Goal: Book appointment/travel/reservation: Book appointment/travel/reservation

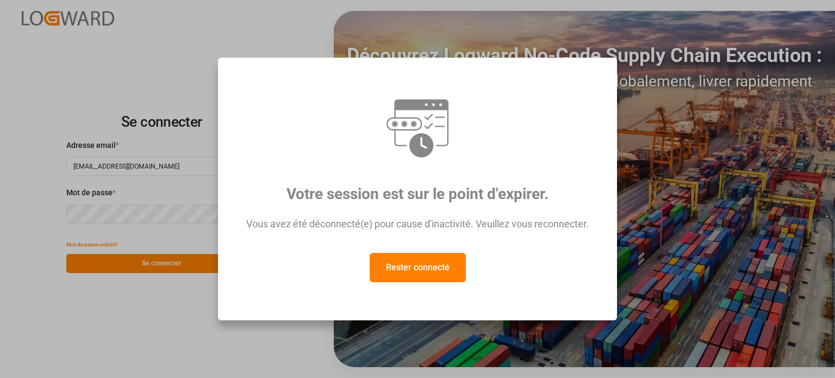
click at [430, 282] on button "Rester connecté" at bounding box center [418, 267] width 96 height 29
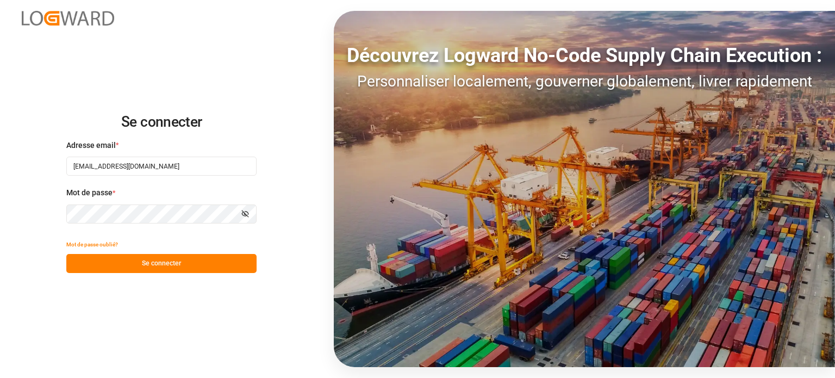
click at [157, 258] on button "Se connecter" at bounding box center [161, 263] width 190 height 19
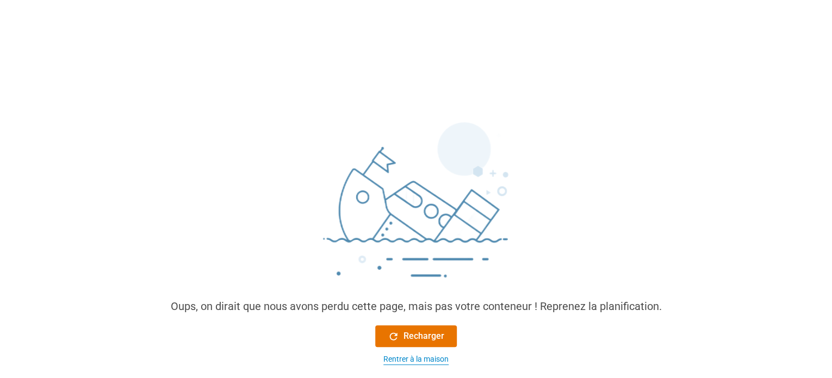
click at [433, 357] on font "Rentrer à la maison" at bounding box center [415, 358] width 65 height 9
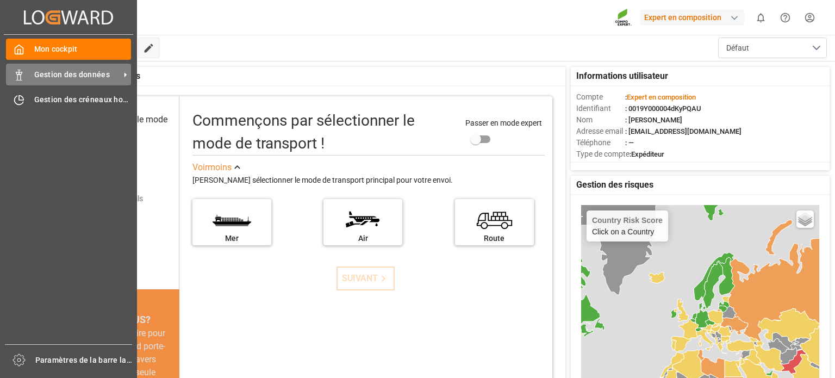
click at [29, 76] on div "Gestion des données Gestion des données" at bounding box center [68, 74] width 125 height 21
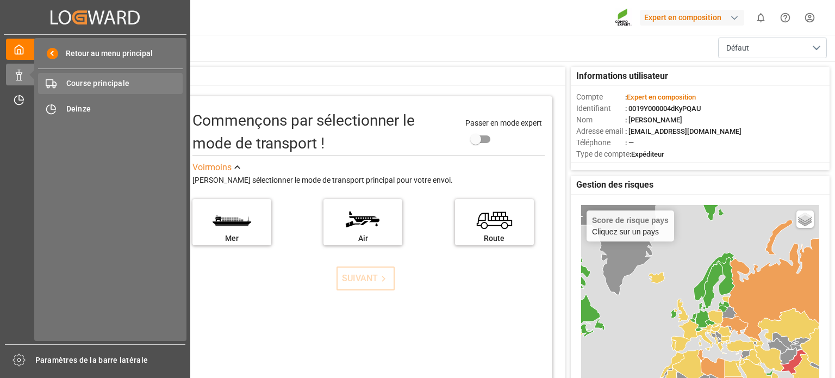
click at [89, 85] on font "Course principale" at bounding box center [98, 83] width 64 height 9
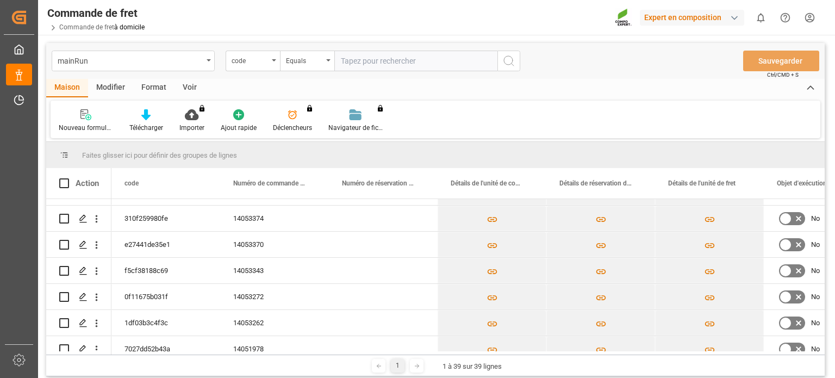
scroll to position [309, 0]
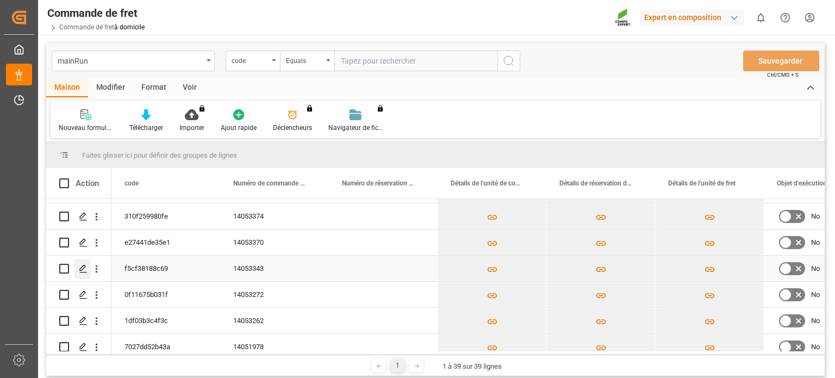
click at [83, 266] on icon "Appuyez sur ESPACE pour sélectionner cette ligne." at bounding box center [83, 268] width 9 height 9
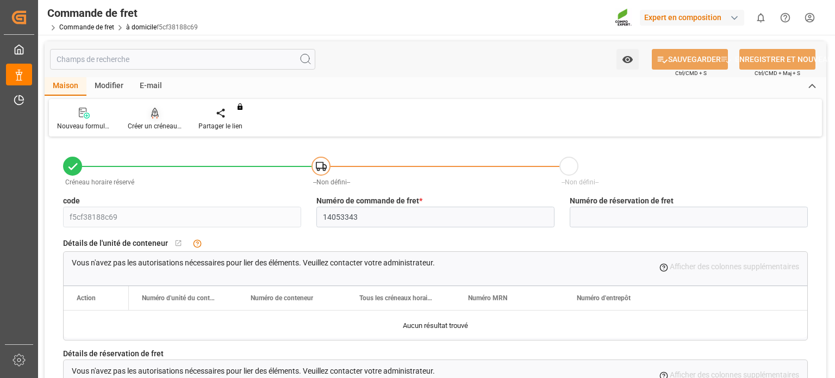
click at [157, 119] on div "Créer un créneau horaire" at bounding box center [155, 119] width 71 height 24
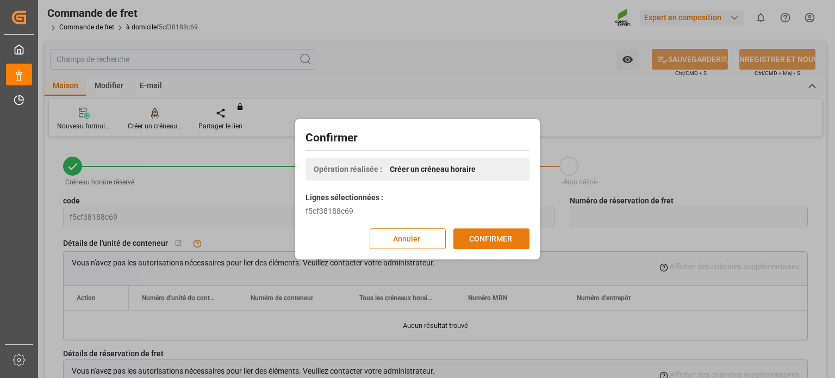
click at [486, 239] on font "CONFIRMER" at bounding box center [490, 238] width 43 height 9
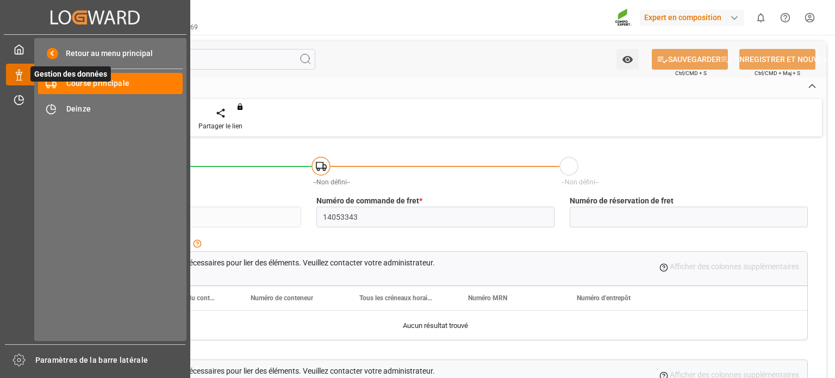
click at [28, 67] on icon at bounding box center [32, 74] width 23 height 23
click at [92, 76] on font "Gestion des données" at bounding box center [70, 74] width 73 height 9
click at [96, 82] on span "Gestion des données" at bounding box center [70, 73] width 80 height 15
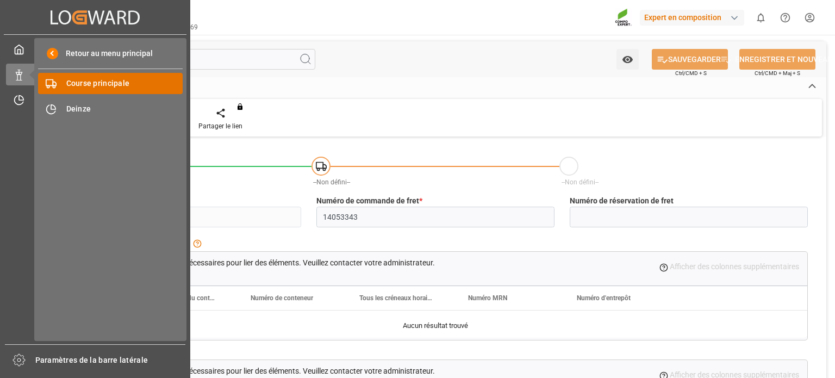
click at [96, 82] on font "Course principale" at bounding box center [98, 83] width 64 height 9
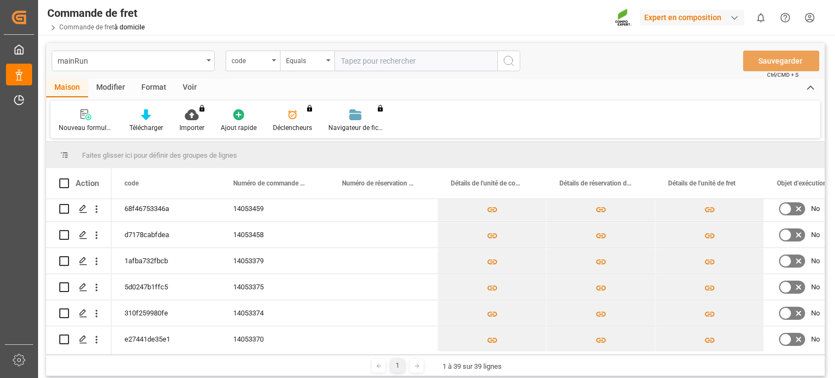
scroll to position [247, 0]
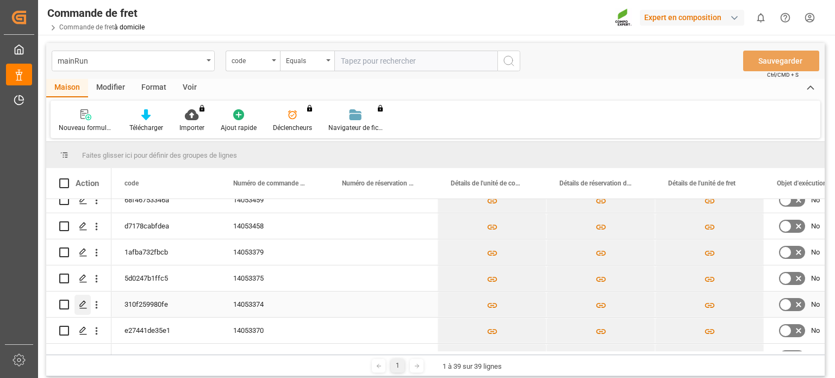
click at [80, 305] on polygon "Appuyez sur ESPACE pour sélectionner cette ligne." at bounding box center [82, 303] width 5 height 5
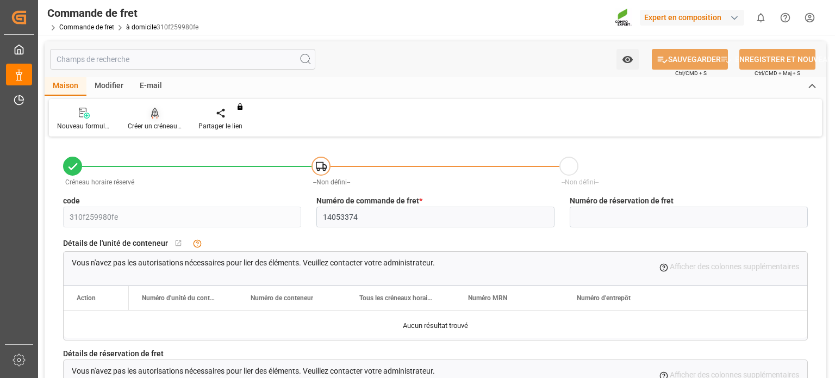
click at [165, 123] on font "Créer un créneau horaire" at bounding box center [164, 126] width 72 height 8
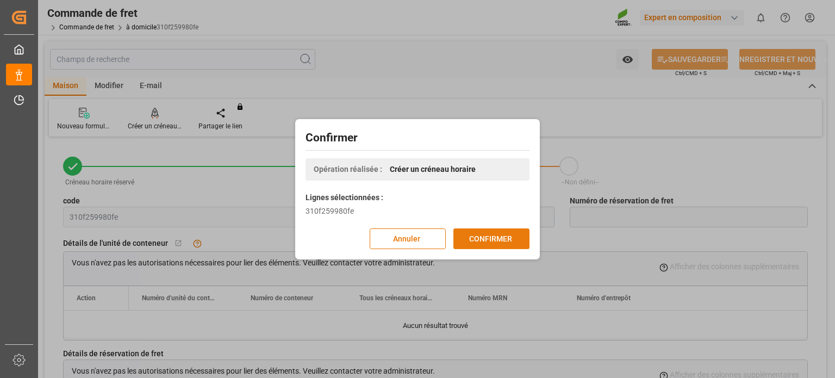
click at [486, 243] on font "CONFIRMER" at bounding box center [490, 239] width 43 height 12
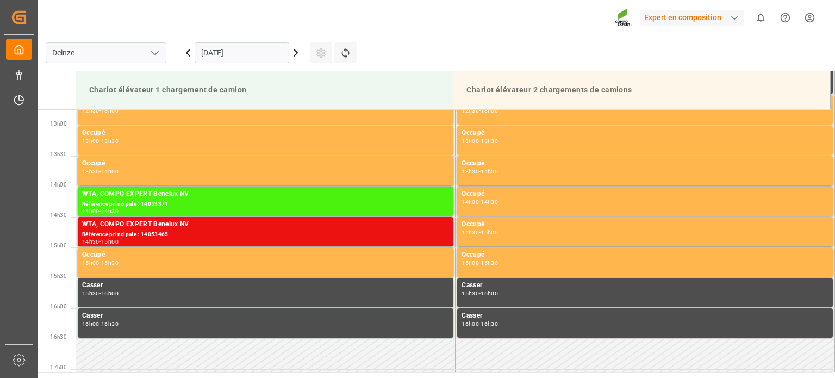
scroll to position [784, 0]
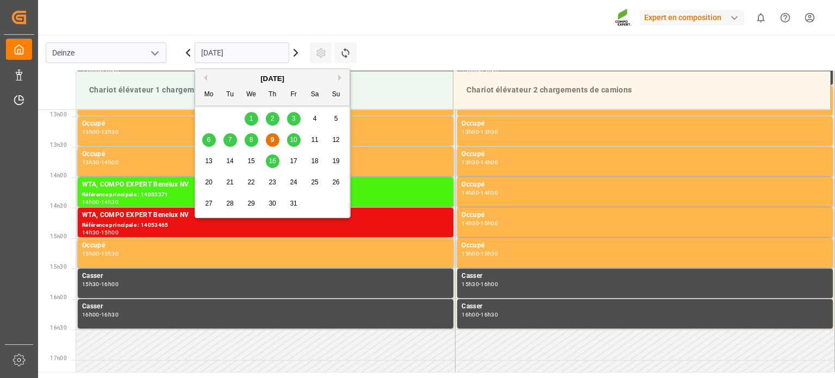
click at [279, 51] on input "[DATE]" at bounding box center [242, 52] width 95 height 21
click at [290, 141] on div "10" at bounding box center [294, 140] width 14 height 13
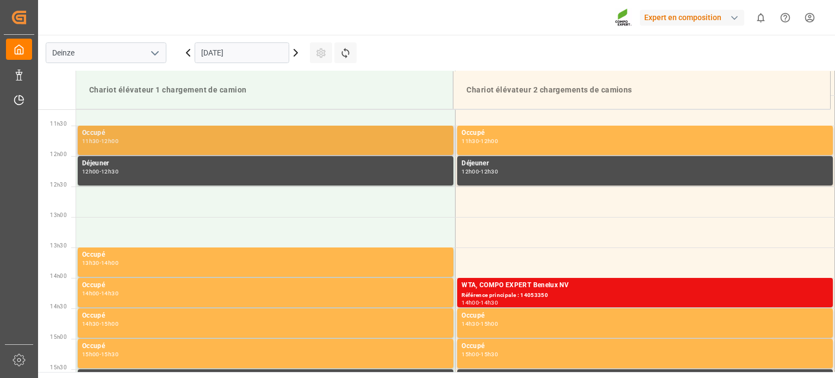
scroll to position [621, 0]
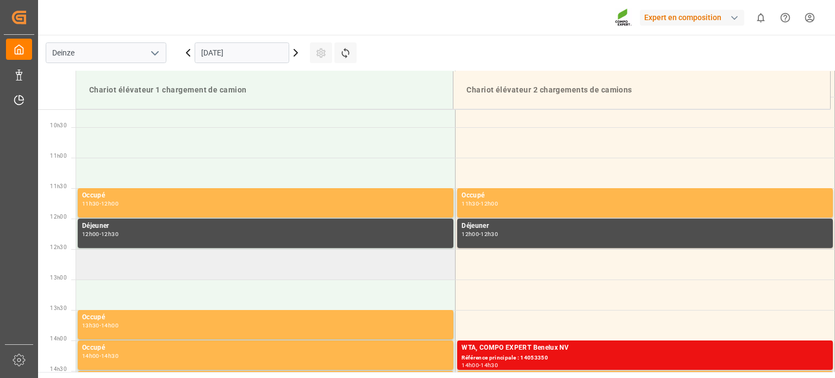
click at [189, 257] on td at bounding box center [265, 264] width 379 height 30
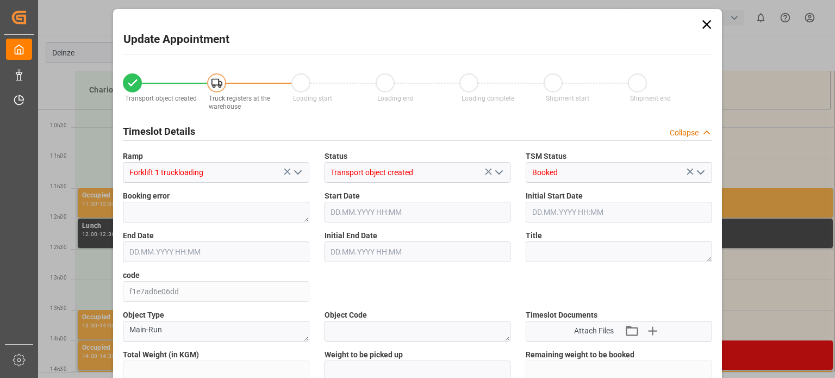
type input "25284"
type input "0"
type input "42"
type input "10.10.2025 12:30"
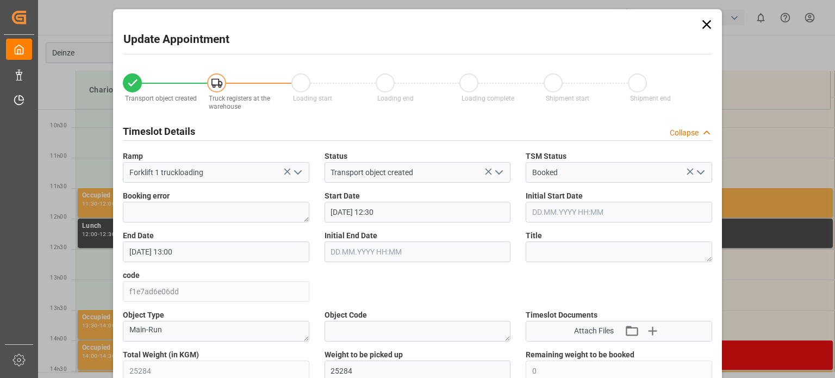
type input "10.10.2025 13:00"
type input "03.10.2025 10:36"
type input "09.10.2025 12:08"
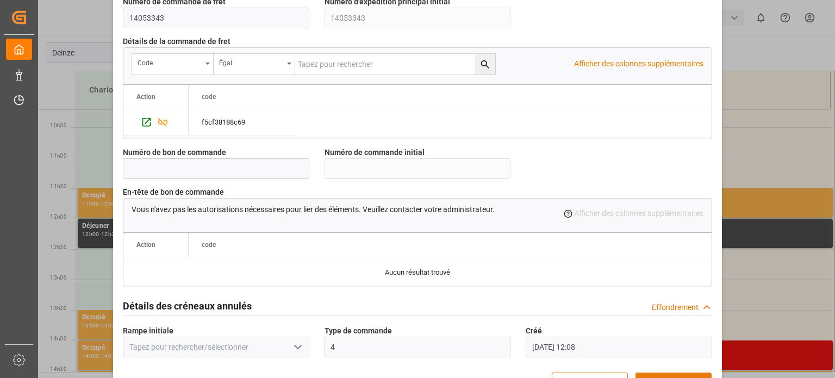
scroll to position [1052, 0]
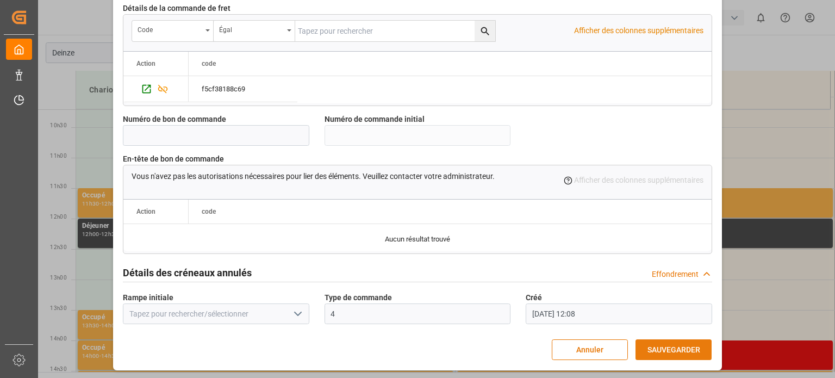
click at [674, 350] on font "SAUVEGARDER" at bounding box center [673, 349] width 53 height 9
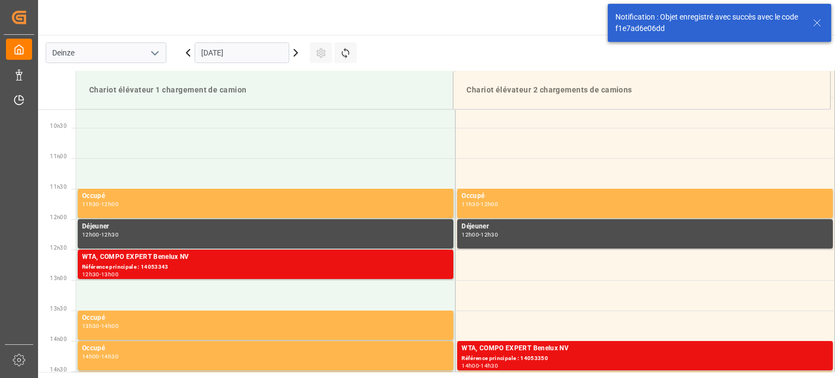
scroll to position [625, 0]
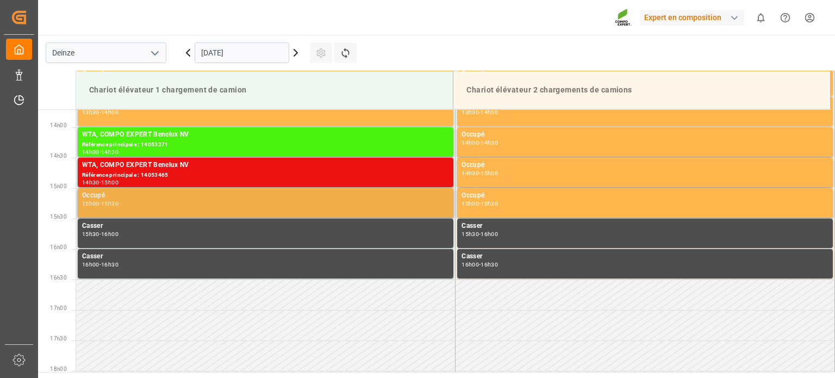
scroll to position [845, 0]
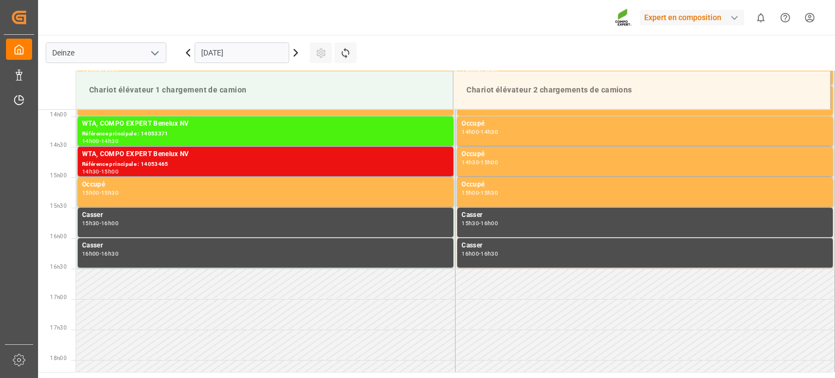
click at [241, 51] on input "09.10.2025" at bounding box center [242, 52] width 95 height 21
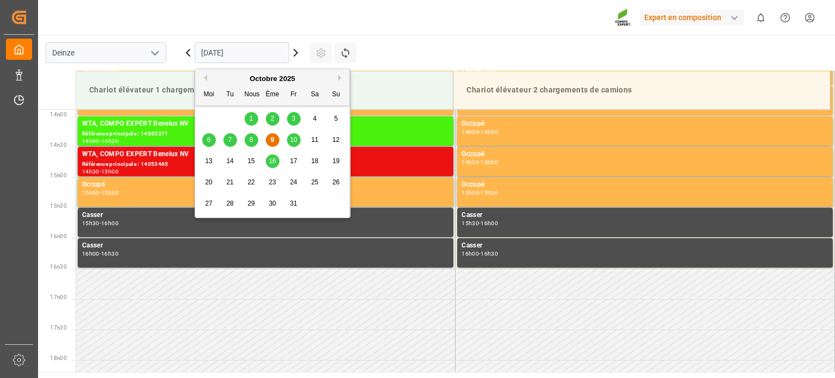
click at [293, 140] on font "10" at bounding box center [293, 140] width 7 height 8
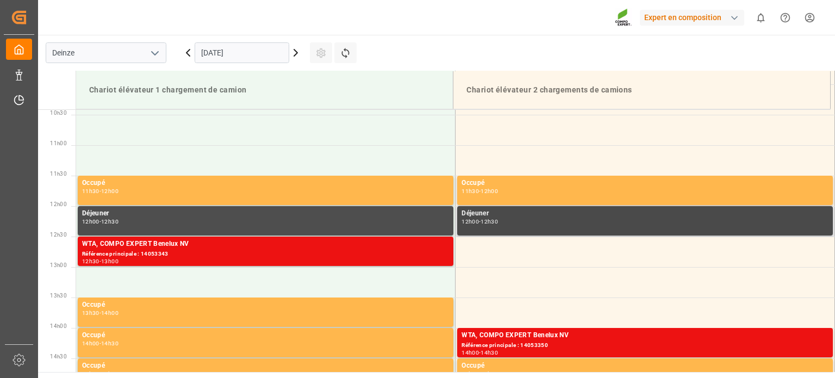
scroll to position [628, 0]
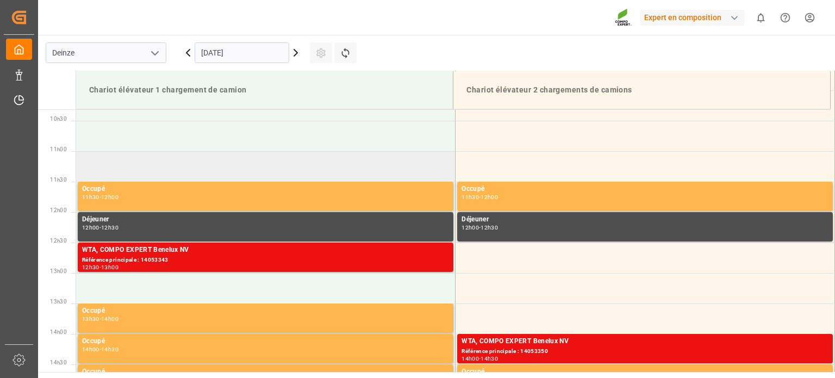
click at [234, 163] on td at bounding box center [265, 166] width 379 height 30
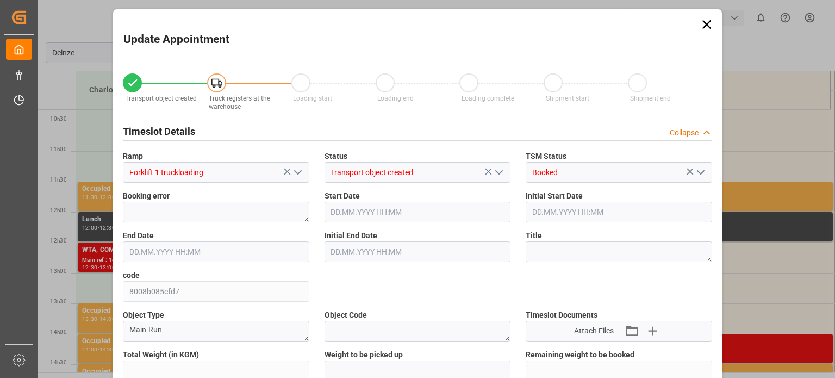
type input "25284"
type input "0"
type input "42"
type input "10.10.2025 11:00"
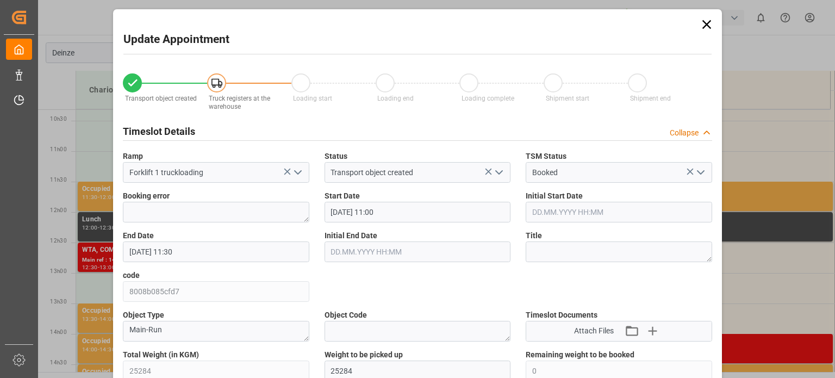
type input "10.10.2025 11:30"
type input "06.10.2025 08:07"
type input "09.10.2025 12:33"
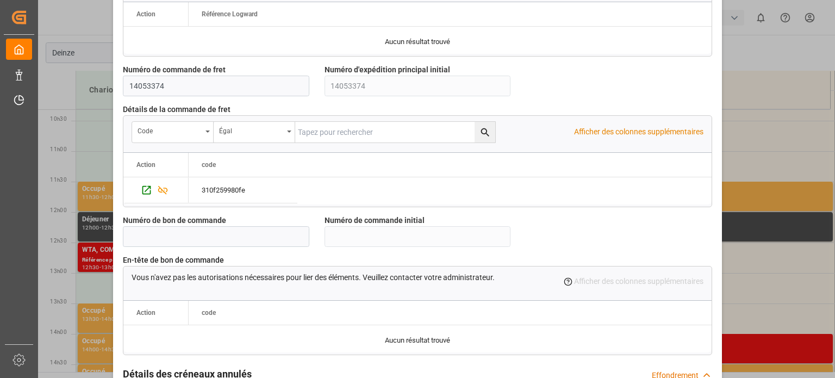
scroll to position [1052, 0]
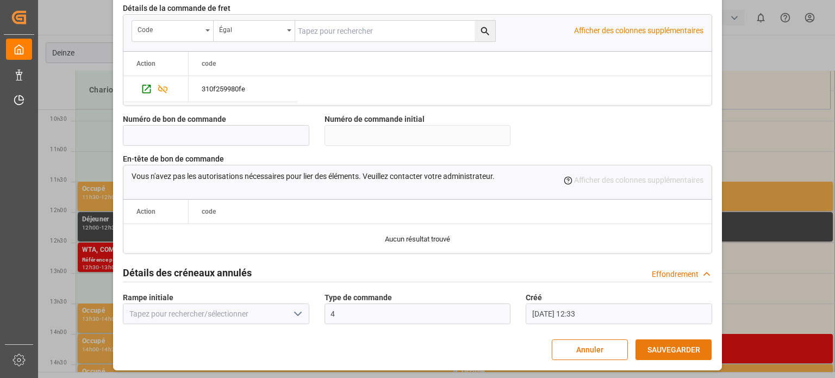
click at [654, 345] on font "SAUVEGARDER" at bounding box center [673, 349] width 53 height 9
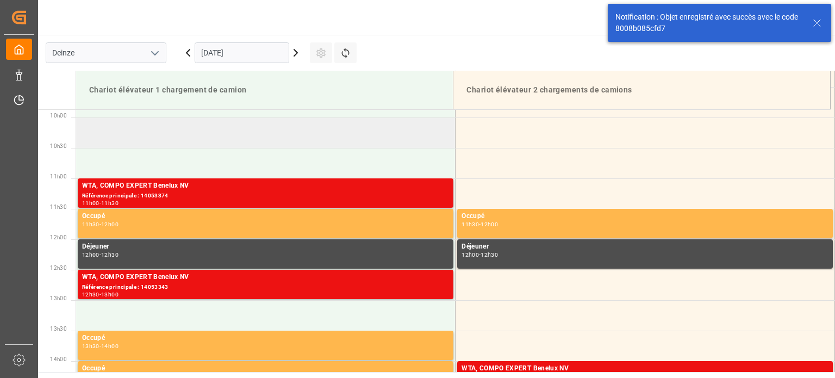
scroll to position [602, 0]
